Goal: Information Seeking & Learning: Learn about a topic

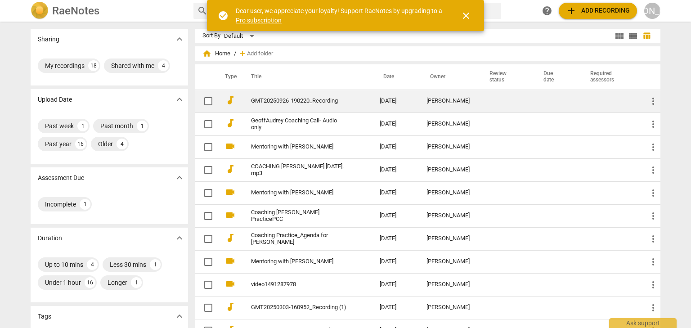
click at [311, 99] on link "GMT20250926-190220_Recording" at bounding box center [299, 101] width 96 height 7
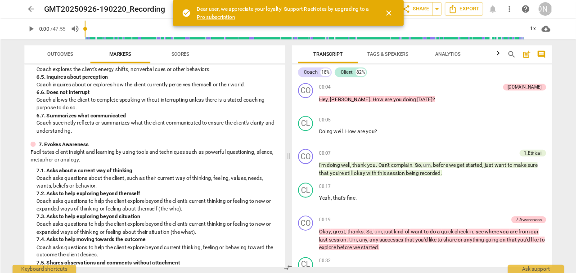
scroll to position [648, 0]
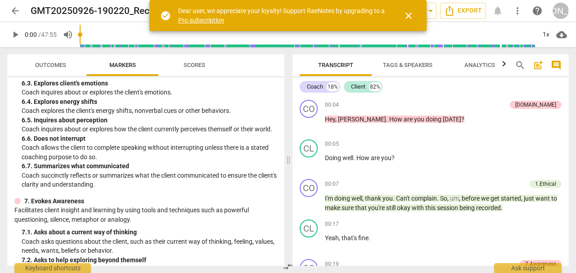
drag, startPoint x: 601, startPoint y: 26, endPoint x: 424, endPoint y: 94, distance: 189.9
click at [424, 94] on div "Coach 18% Client 82%" at bounding box center [431, 86] width 262 height 15
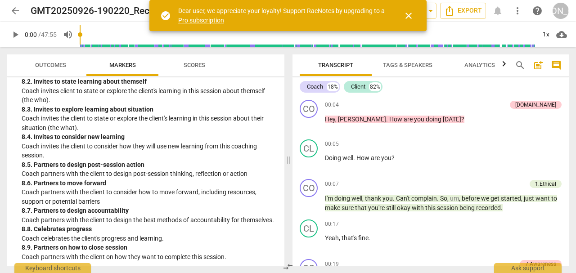
scroll to position [1098, 0]
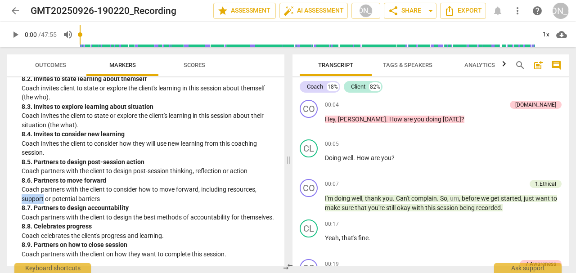
drag, startPoint x: 22, startPoint y: 188, endPoint x: 42, endPoint y: 187, distance: 20.7
click at [42, 187] on p "Coach partners with the client to consider how to move forward, including resou…" at bounding box center [150, 194] width 256 height 18
click at [84, 213] on p "Coach partners with the client to design the best methods of accountability for…" at bounding box center [150, 217] width 256 height 9
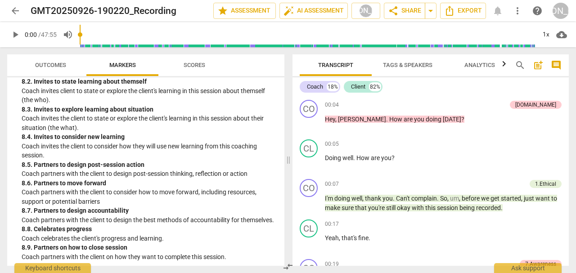
scroll to position [1038, 0]
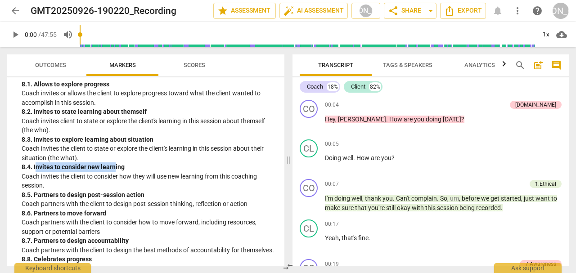
drag, startPoint x: 37, startPoint y: 183, endPoint x: 115, endPoint y: 181, distance: 77.9
click at [115, 172] on div "8. 4. Invites to consider new learning" at bounding box center [150, 166] width 256 height 9
click at [107, 190] on p "Coach invites the client to consider how they will use new learning from this c…" at bounding box center [150, 181] width 256 height 18
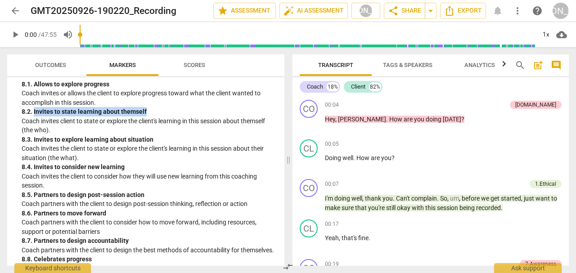
drag, startPoint x: 33, startPoint y: 128, endPoint x: 145, endPoint y: 129, distance: 111.6
click at [145, 117] on div "8. 2. Invites to state learning about themself" at bounding box center [150, 111] width 256 height 9
click at [113, 172] on div "8. 4. Invites to consider new learning" at bounding box center [150, 166] width 256 height 9
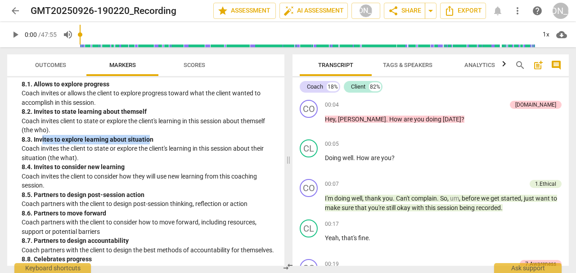
drag, startPoint x: 43, startPoint y: 156, endPoint x: 149, endPoint y: 155, distance: 106.2
click at [149, 144] on div "8. 3. Invites to explore learning about situation" at bounding box center [150, 139] width 256 height 9
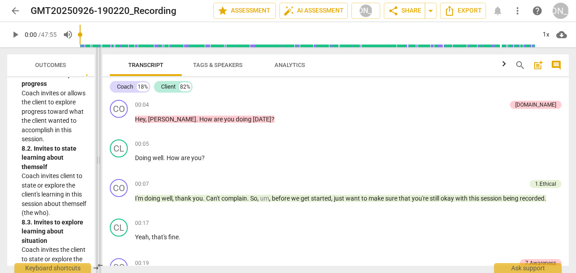
scroll to position [2883, 0]
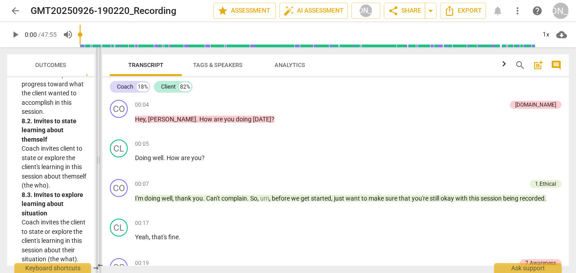
drag, startPoint x: 289, startPoint y: 163, endPoint x: 99, endPoint y: 164, distance: 189.9
click at [99, 164] on span at bounding box center [98, 160] width 5 height 226
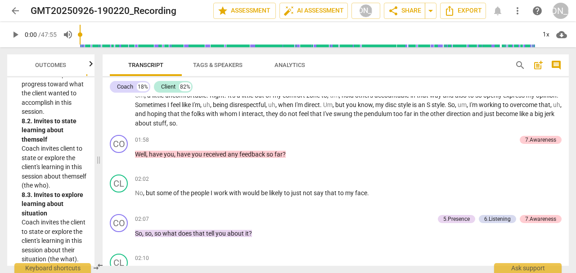
scroll to position [330, 0]
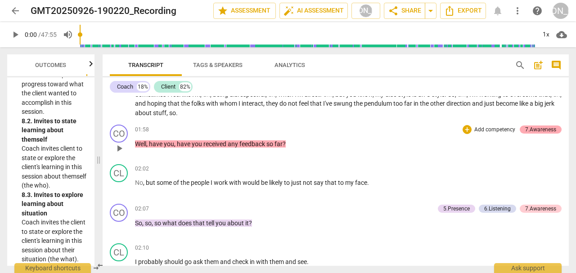
click at [522, 128] on div "7.Awareness" at bounding box center [541, 130] width 42 height 8
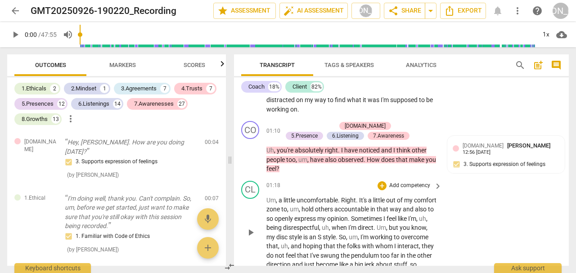
click at [524, 177] on div "CL play_arrow pause 01:18 + Add competency keyboard_arrow_right Um , a little u…" at bounding box center [401, 225] width 335 height 96
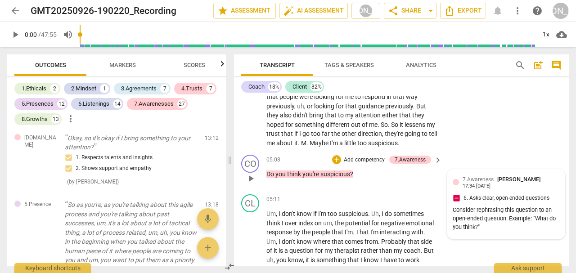
scroll to position [1217, 0]
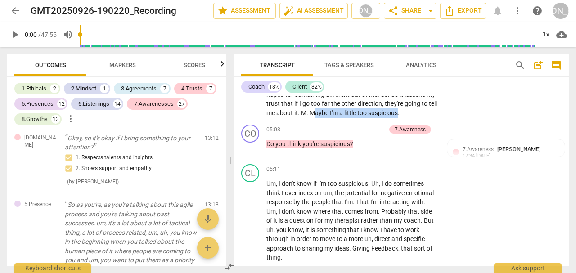
drag, startPoint x: 330, startPoint y: 141, endPoint x: 416, endPoint y: 142, distance: 85.5
click at [416, 117] on p "I'm , um , still exploring in that space . Um , you know , so far I didn't die …" at bounding box center [351, 71] width 171 height 92
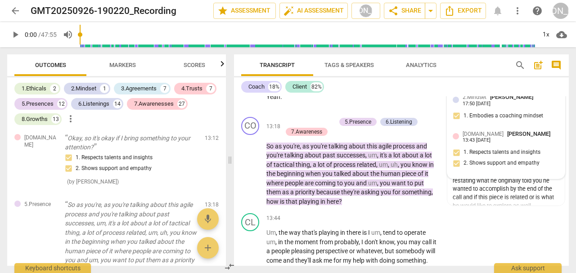
scroll to position [2718, 0]
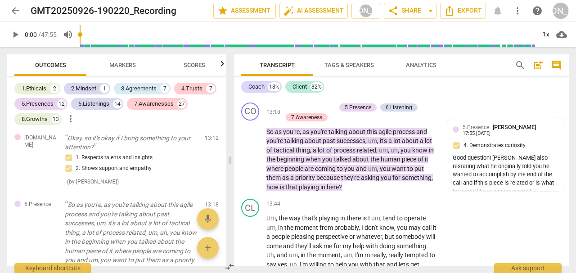
click at [127, 69] on span "Markers" at bounding box center [123, 65] width 48 height 12
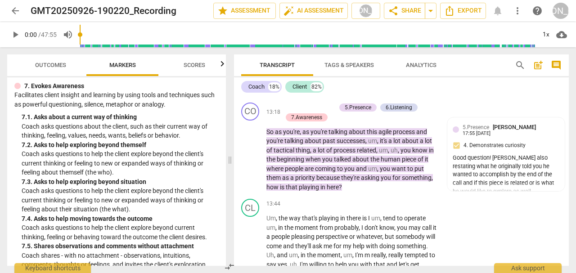
scroll to position [870, 0]
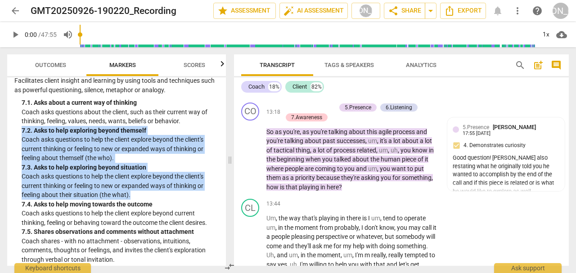
drag, startPoint x: 33, startPoint y: 141, endPoint x: 193, endPoint y: 194, distance: 167.8
click at [193, 194] on div "7. Evokes Awareness Facilitates client insight and learning by using tools and …" at bounding box center [116, 202] width 204 height 271
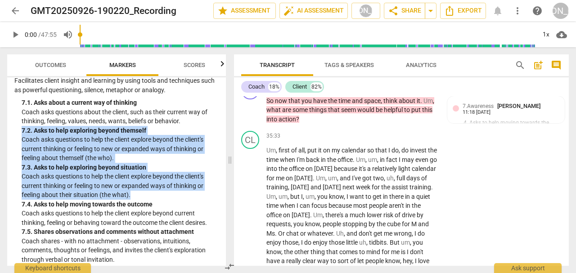
scroll to position [6498, 0]
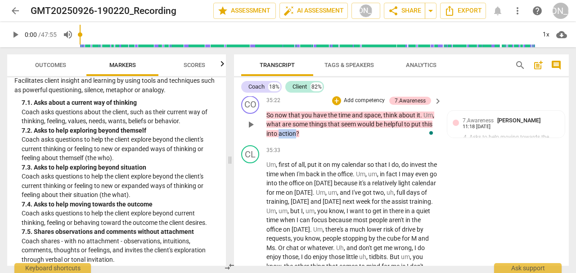
drag, startPoint x: 278, startPoint y: 189, endPoint x: 294, endPoint y: 187, distance: 16.3
click at [294, 139] on p "So now that you have the time and space , think about it . Um , what are some t…" at bounding box center [351, 125] width 171 height 28
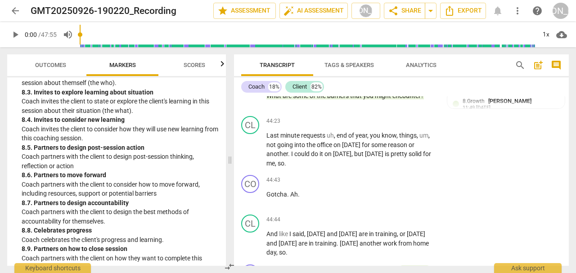
scroll to position [1227, 0]
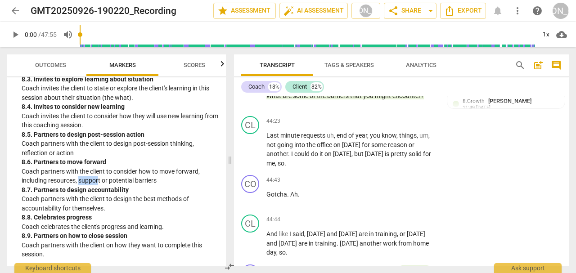
drag, startPoint x: 81, startPoint y: 180, endPoint x: 99, endPoint y: 180, distance: 18.9
click at [99, 180] on p "Coach partners with the client to consider how to move forward, including resou…" at bounding box center [120, 176] width 197 height 18
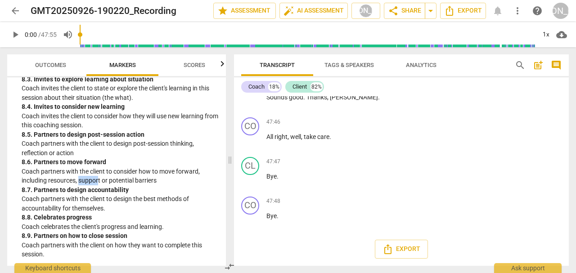
scroll to position [8989, 0]
